Goal: Information Seeking & Learning: Learn about a topic

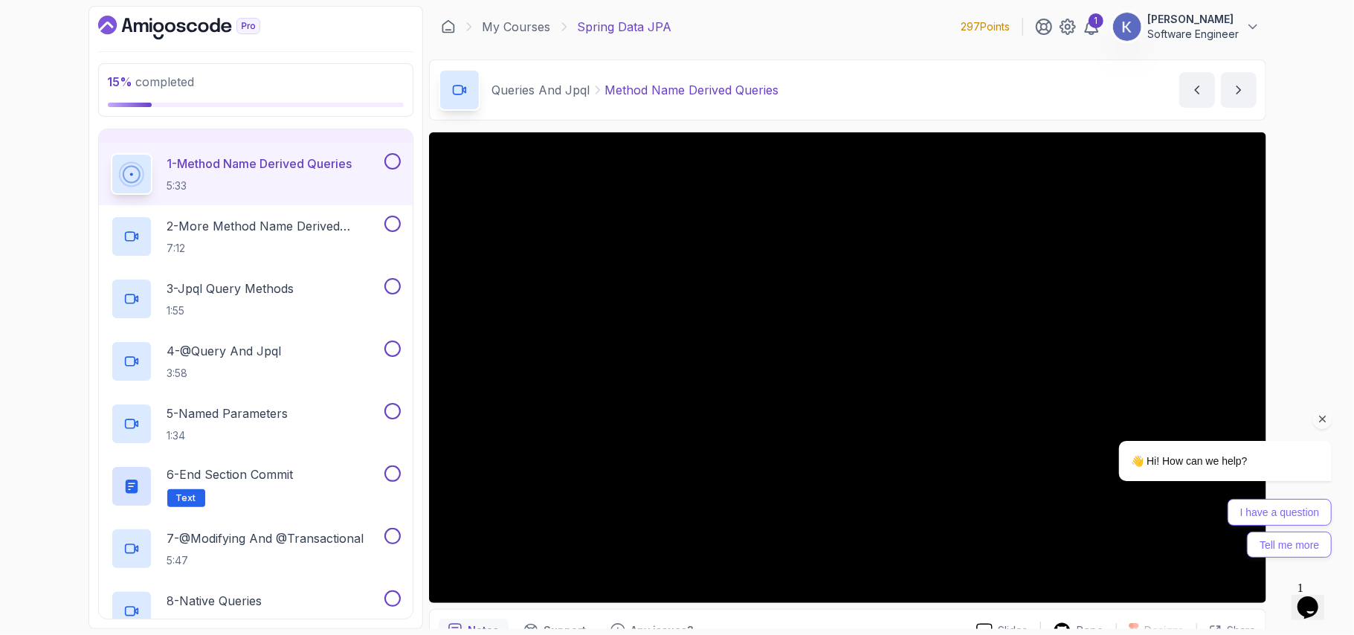
click at [1328, 417] on icon "Chat attention grabber" at bounding box center [1322, 418] width 13 height 13
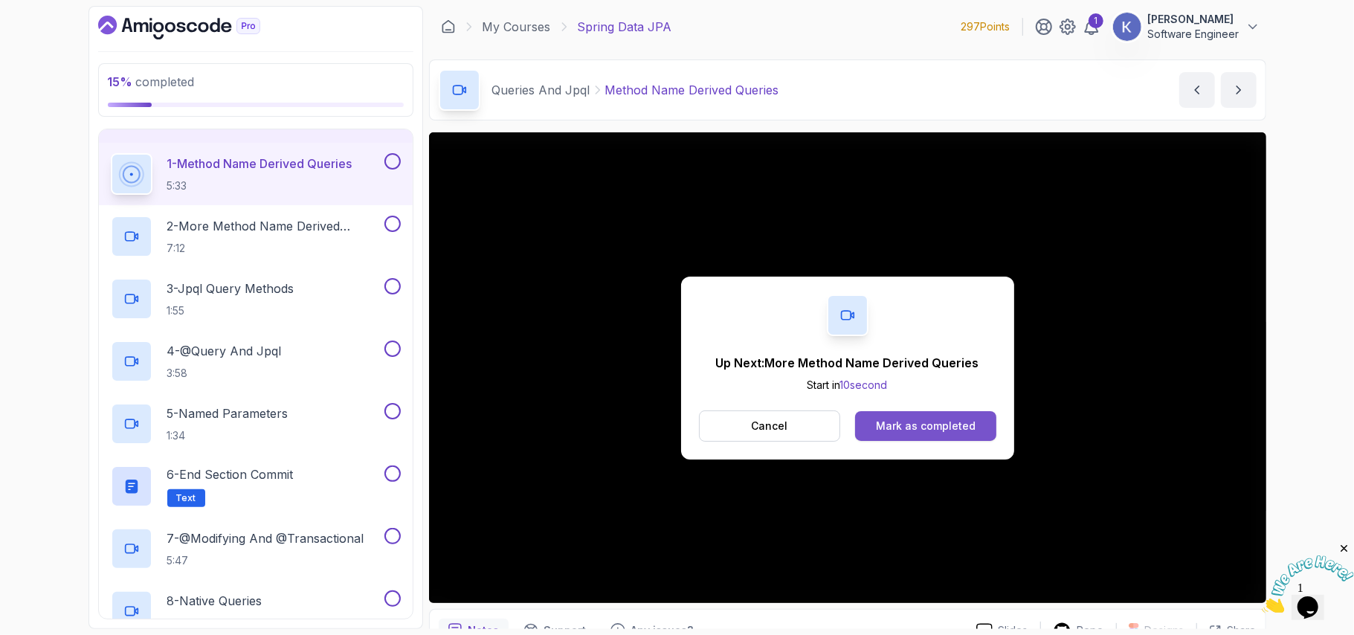
click at [953, 412] on button "Mark as completed" at bounding box center [925, 426] width 141 height 30
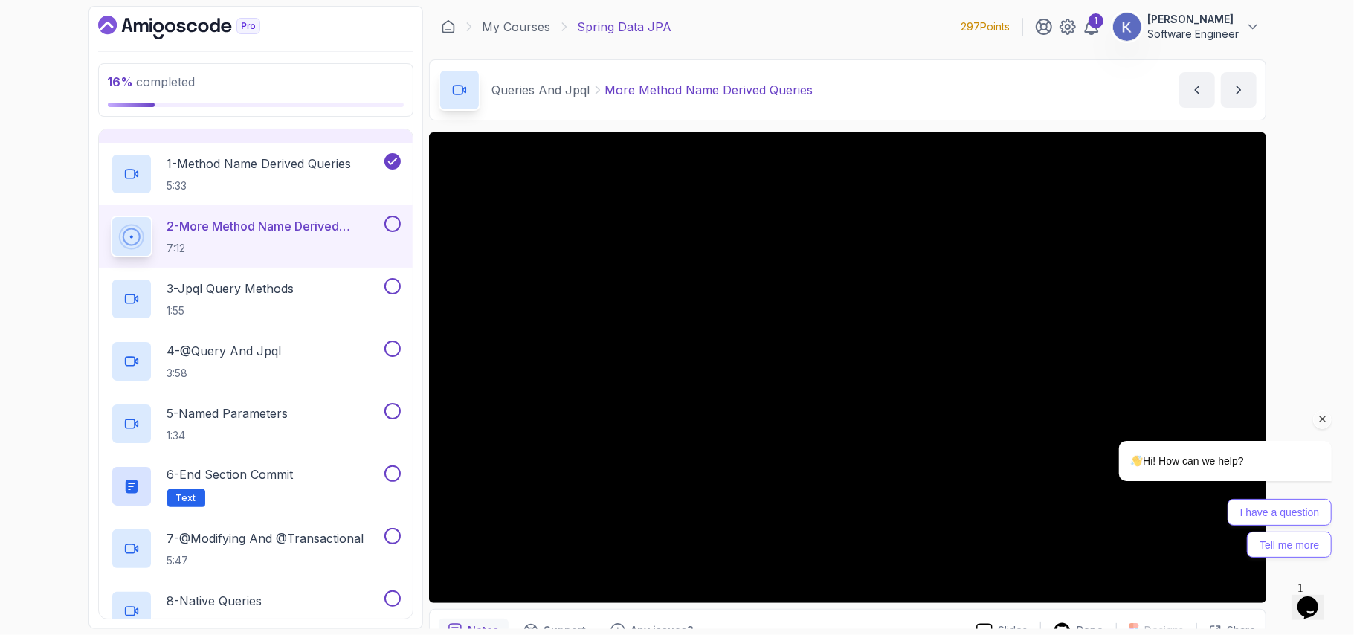
click at [1321, 419] on icon "Chat attention grabber" at bounding box center [1322, 418] width 13 height 13
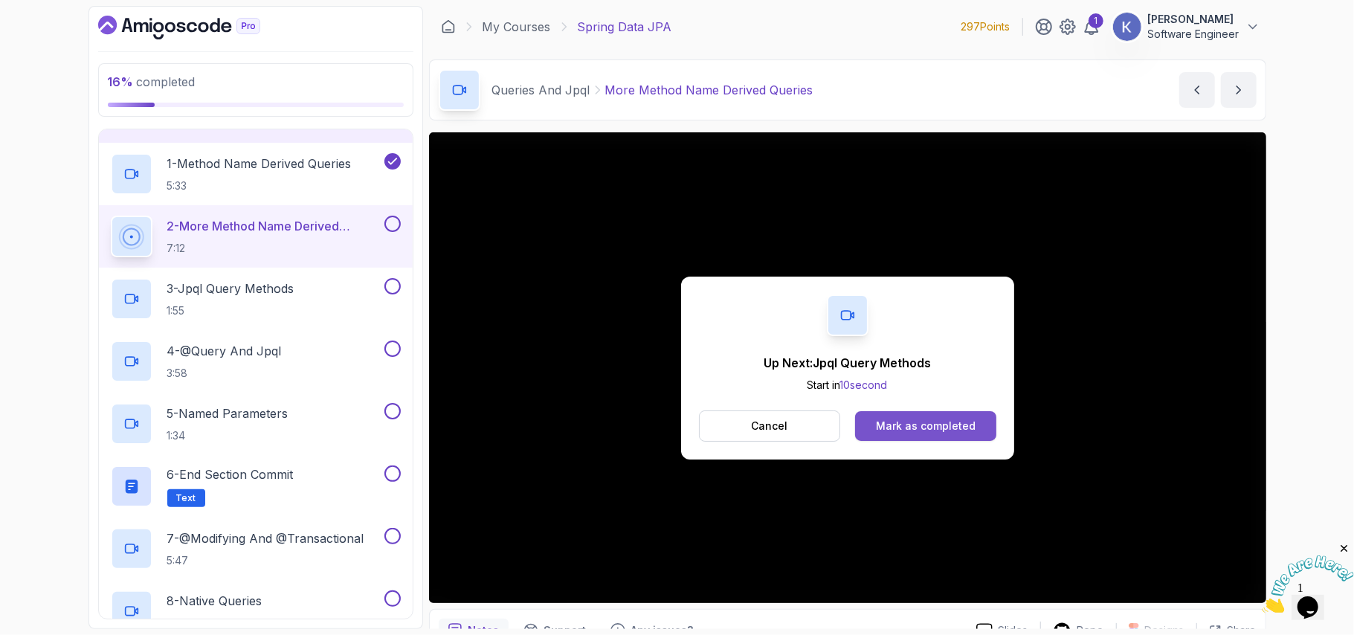
click at [982, 423] on button "Mark as completed" at bounding box center [925, 426] width 141 height 30
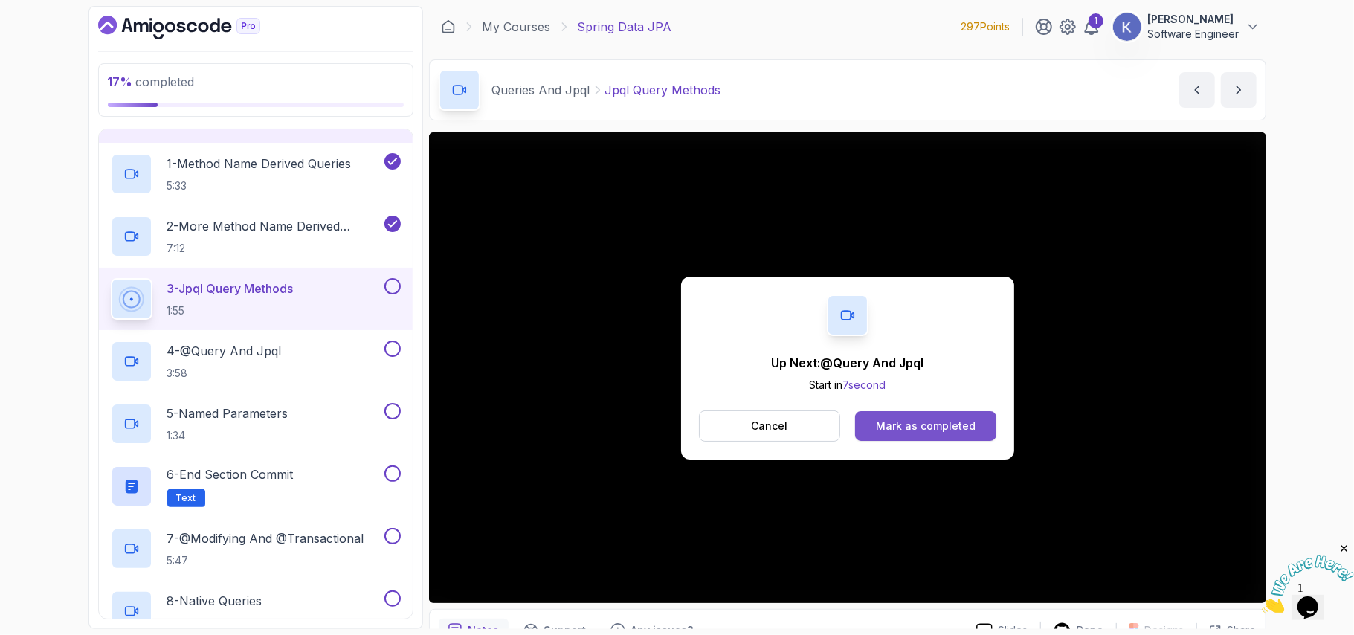
click at [971, 421] on div "Mark as completed" at bounding box center [926, 426] width 100 height 15
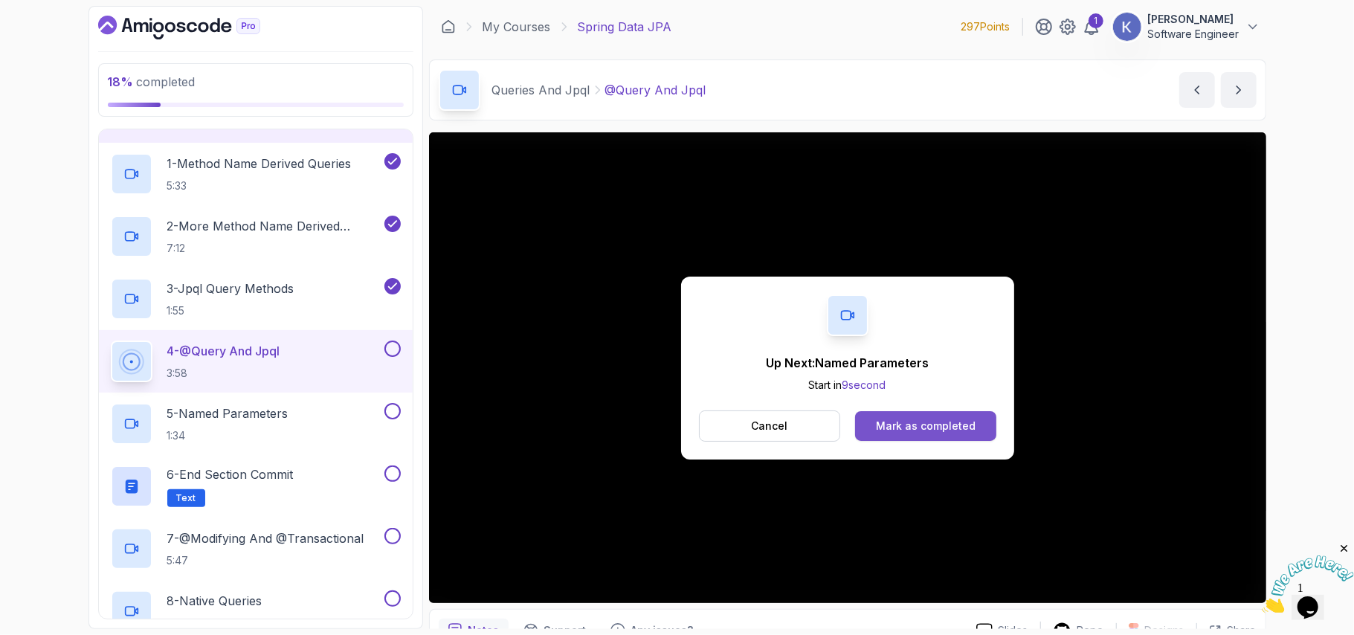
click at [967, 433] on div "Mark as completed" at bounding box center [926, 426] width 100 height 15
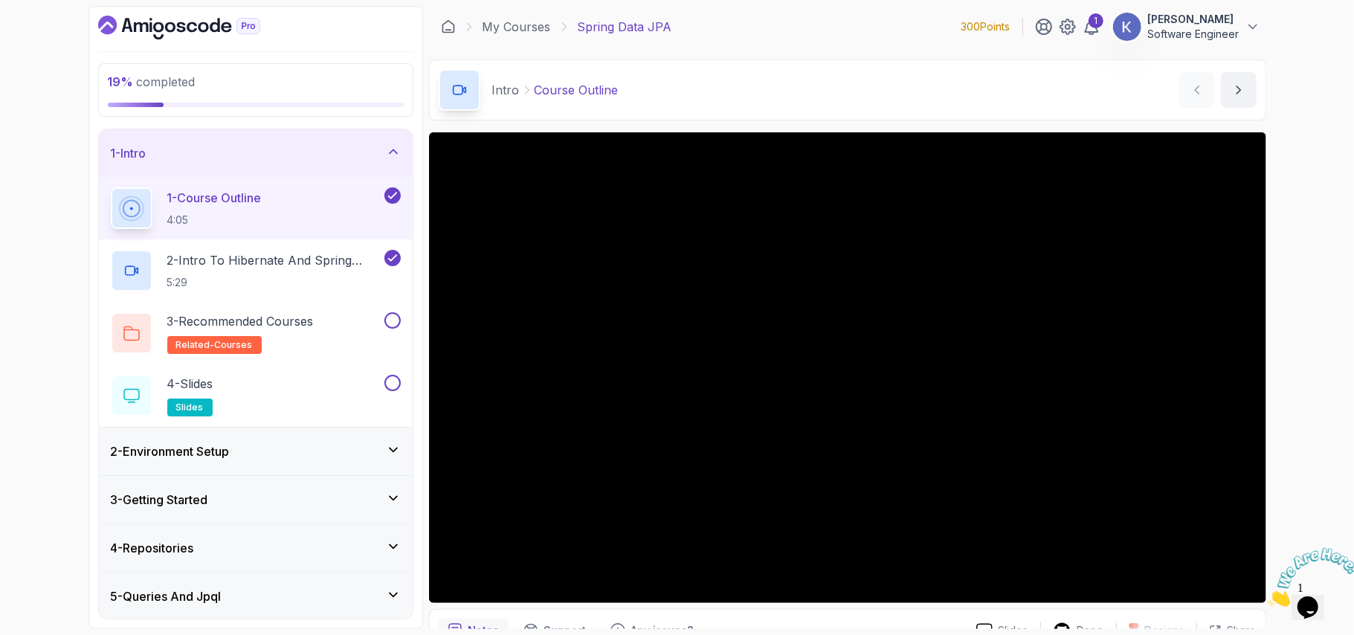
click at [230, 602] on div "5 - Queries And Jpql" at bounding box center [256, 596] width 290 height 18
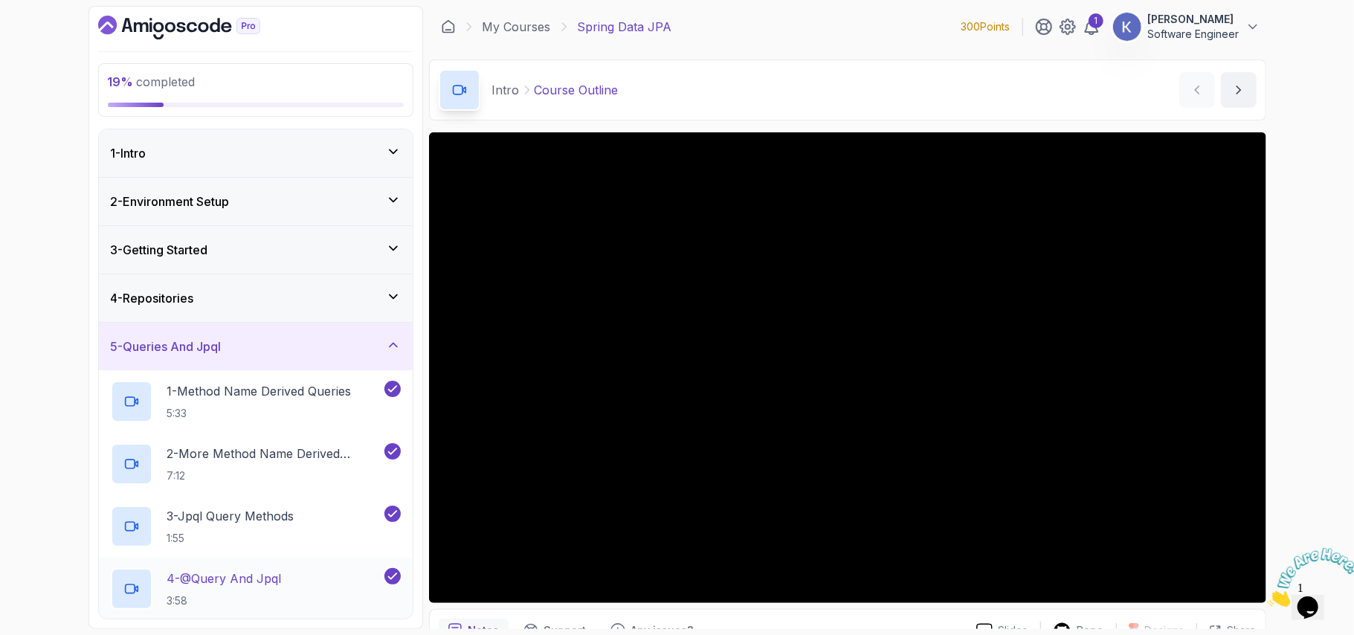
click at [245, 590] on h2 "4 - @Query And Jpql 3:58" at bounding box center [224, 589] width 115 height 39
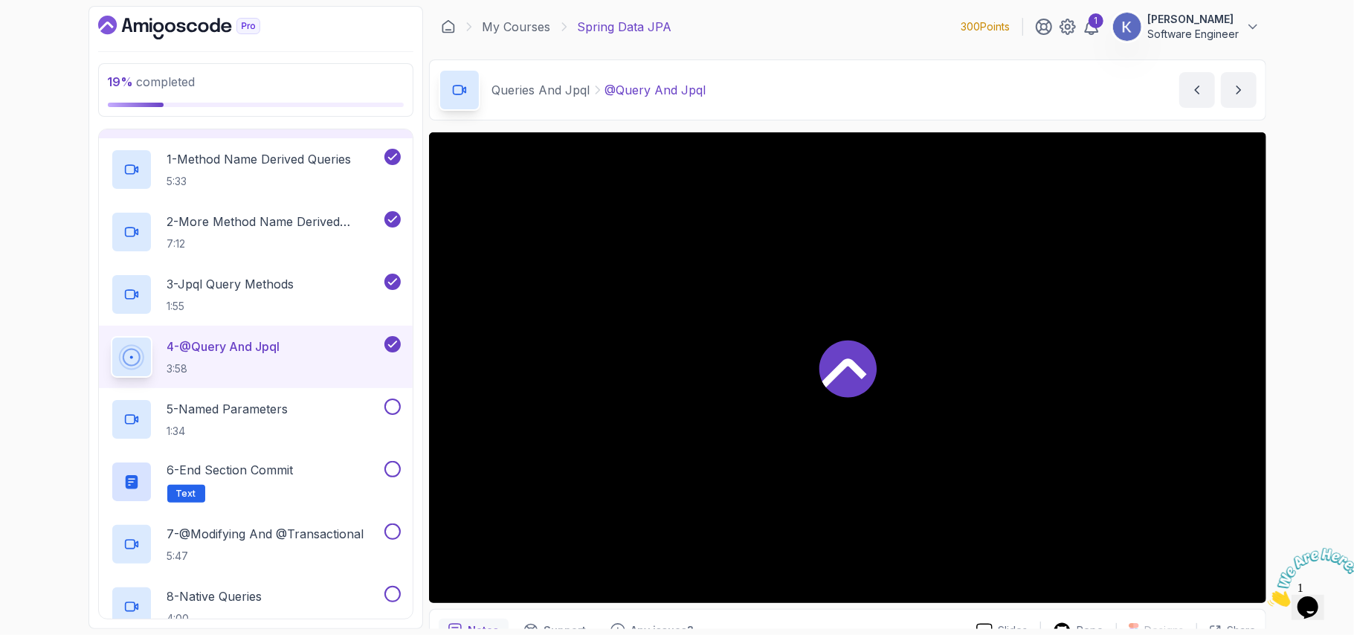
scroll to position [238, 0]
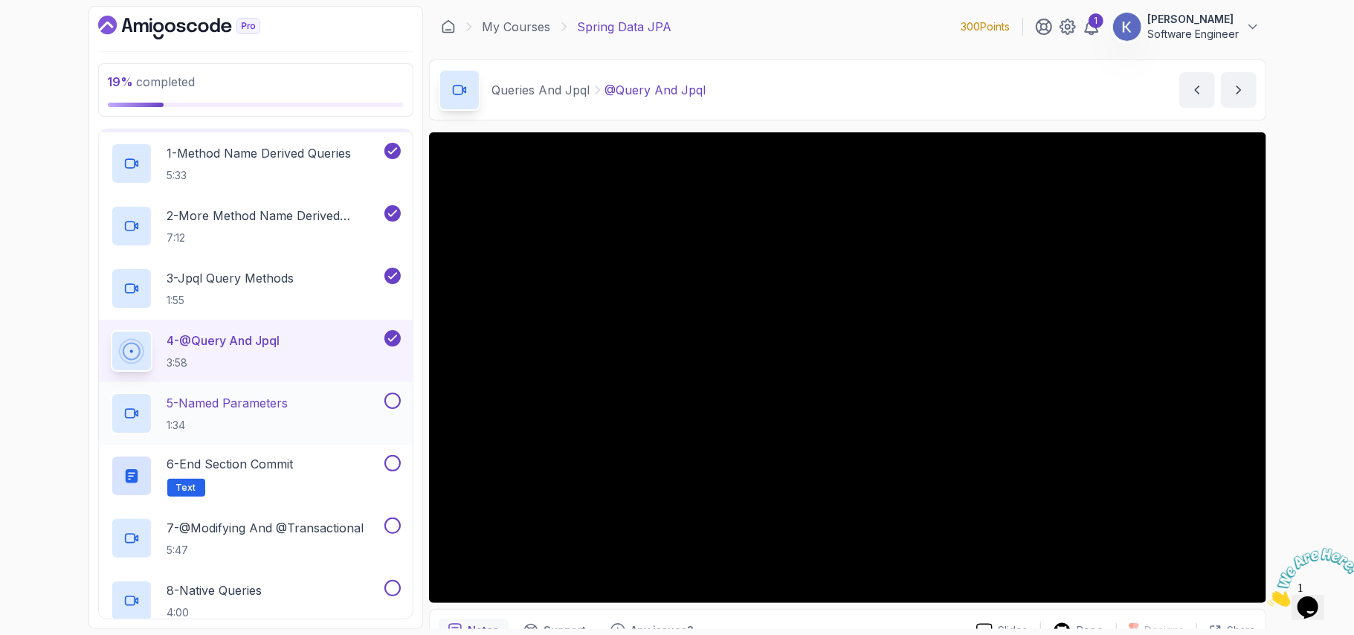
click at [236, 399] on p "5 - Named Parameters" at bounding box center [227, 403] width 121 height 18
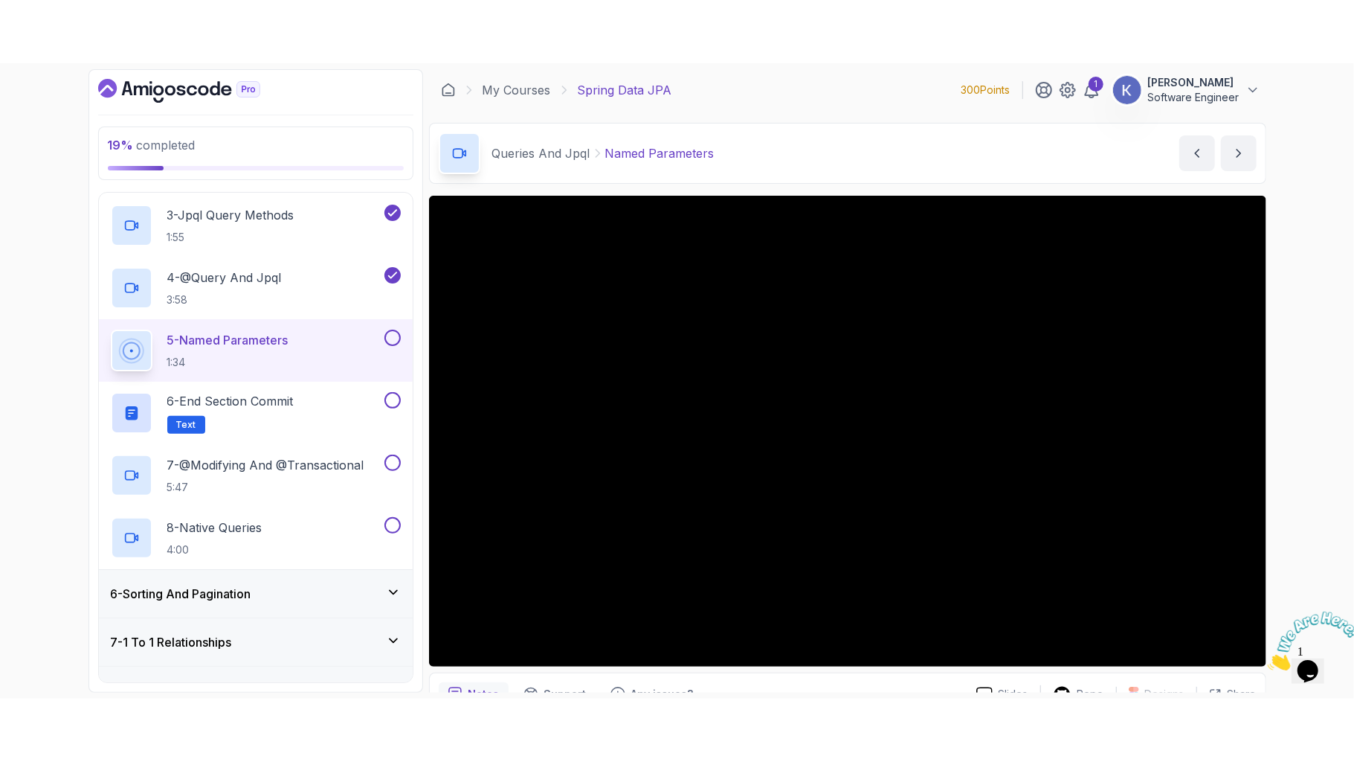
scroll to position [396, 0]
